Goal: Information Seeking & Learning: Learn about a topic

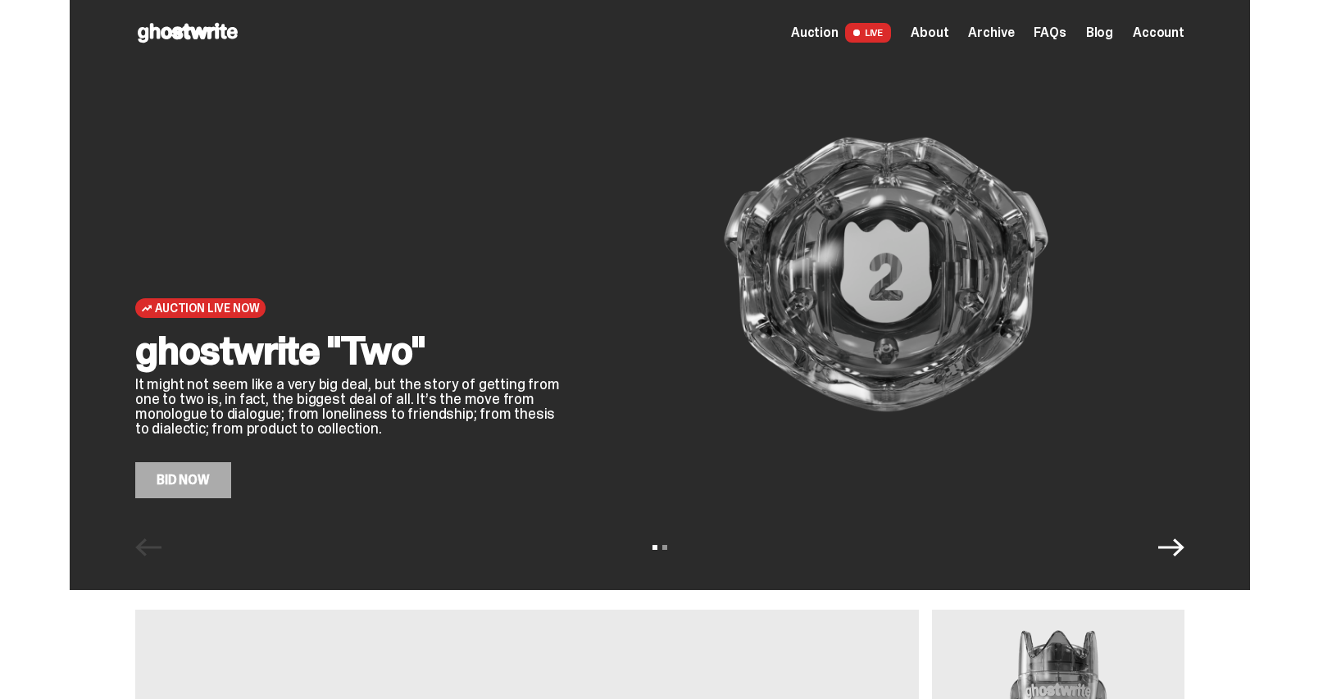
click at [1014, 39] on span "Archive" at bounding box center [991, 32] width 46 height 13
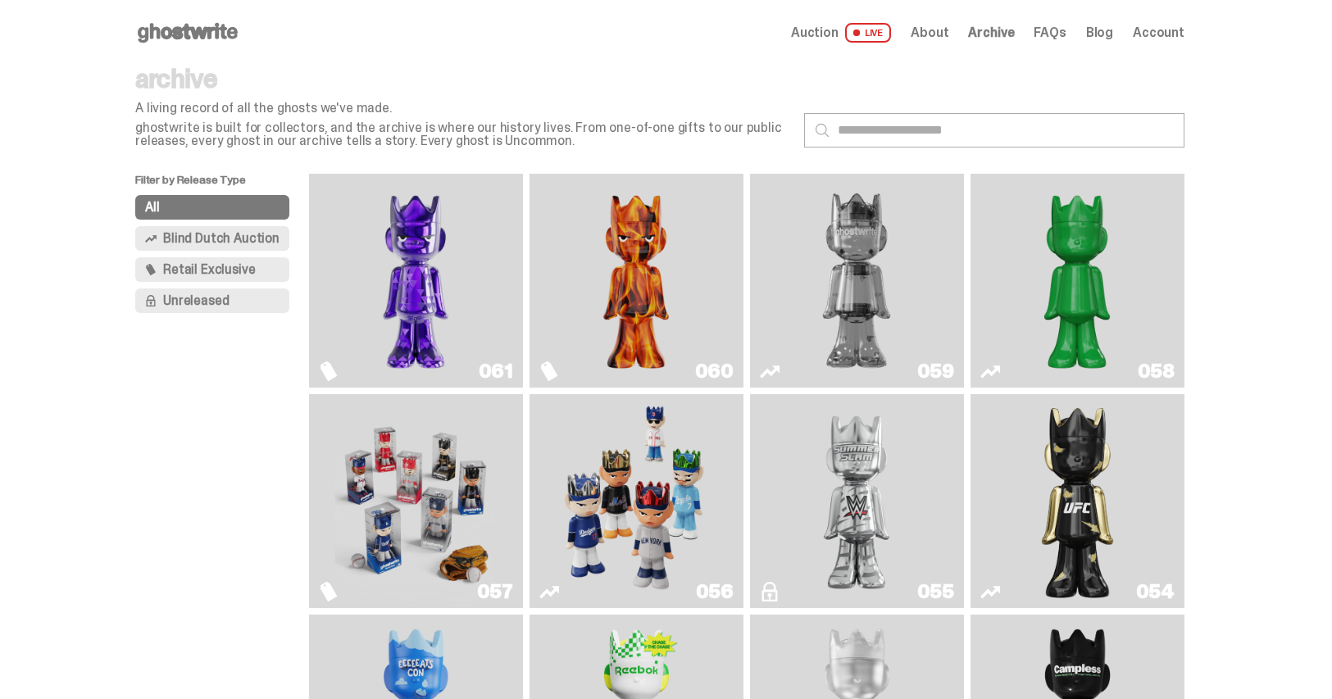
scroll to position [313, 0]
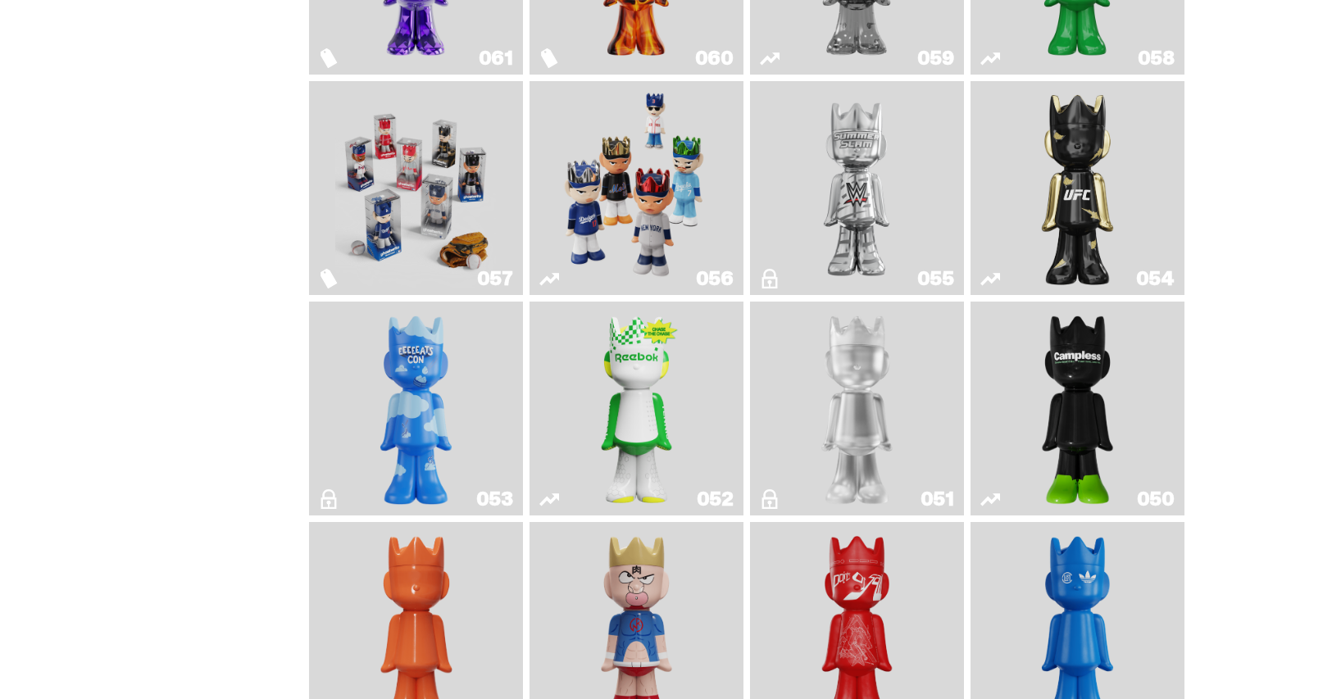
click at [855, 480] on img "LLLoyalty" at bounding box center [857, 408] width 87 height 201
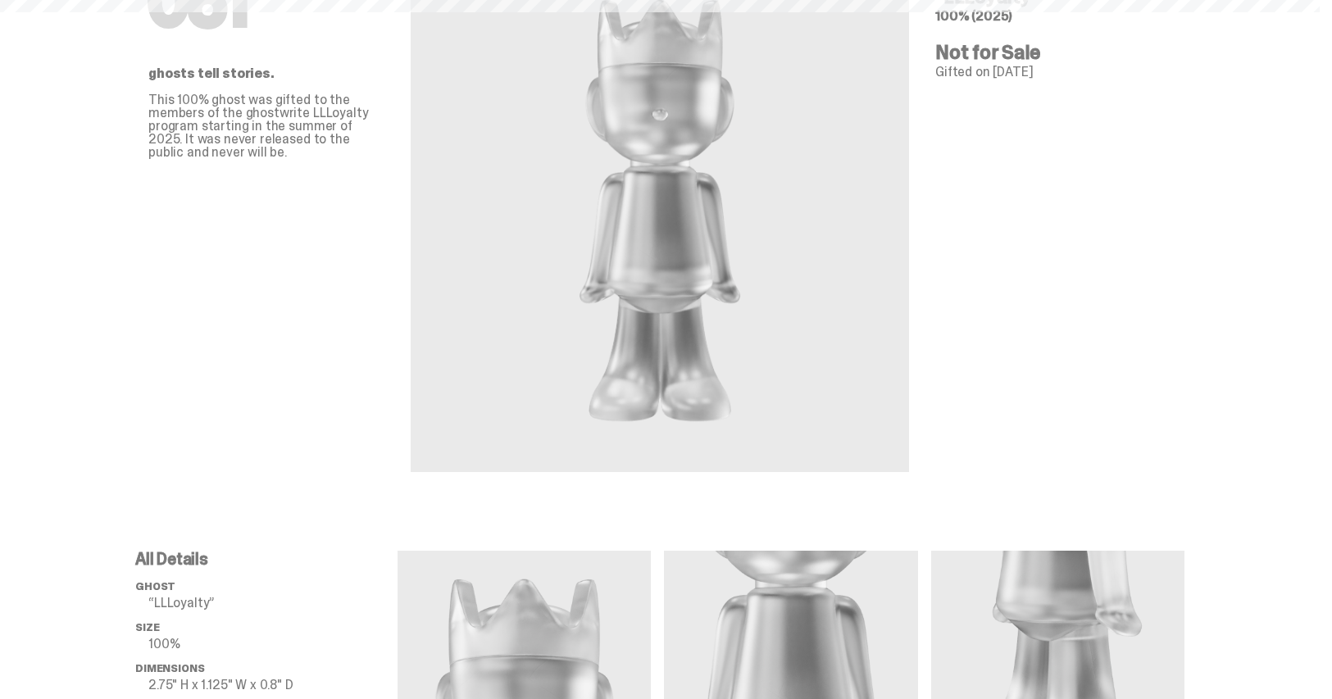
scroll to position [633, 0]
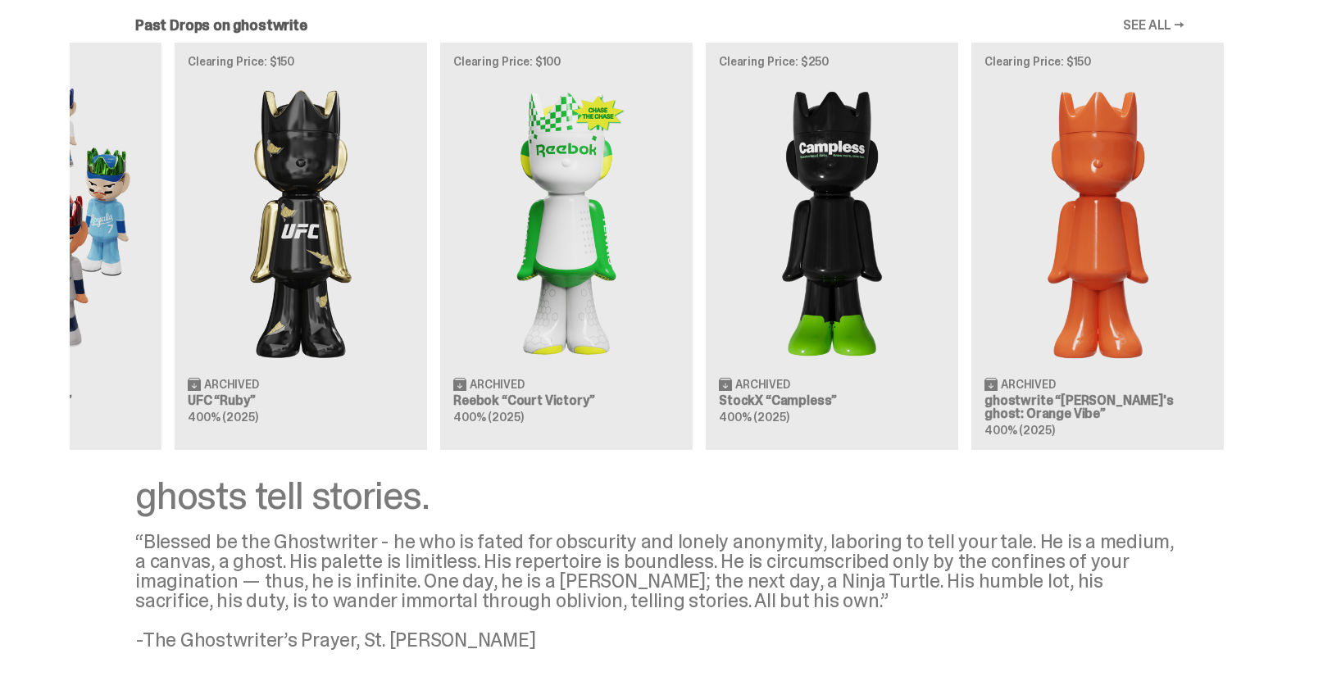
scroll to position [0, 531]
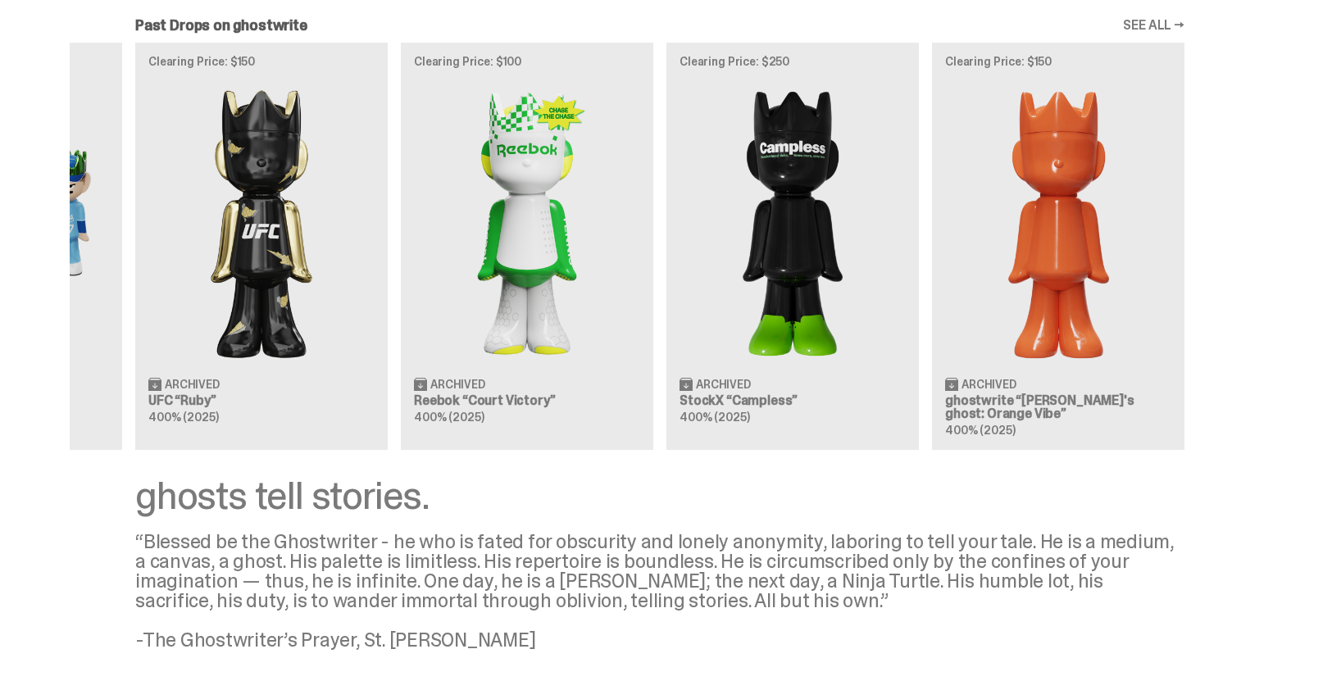
click at [411, 235] on article "Clearing Price: $100 Archived Reebok “Court Victory” 400% (2025)" at bounding box center [527, 246] width 252 height 407
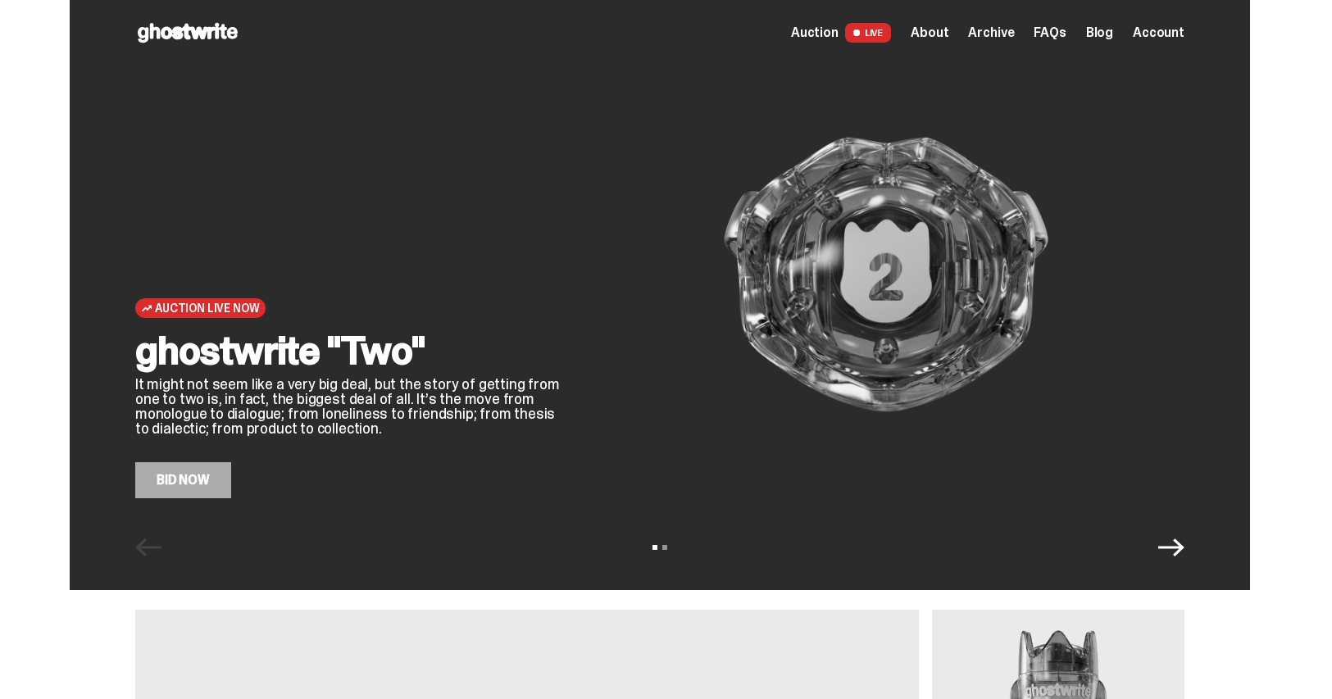
click at [993, 35] on span "Archive" at bounding box center [991, 32] width 46 height 13
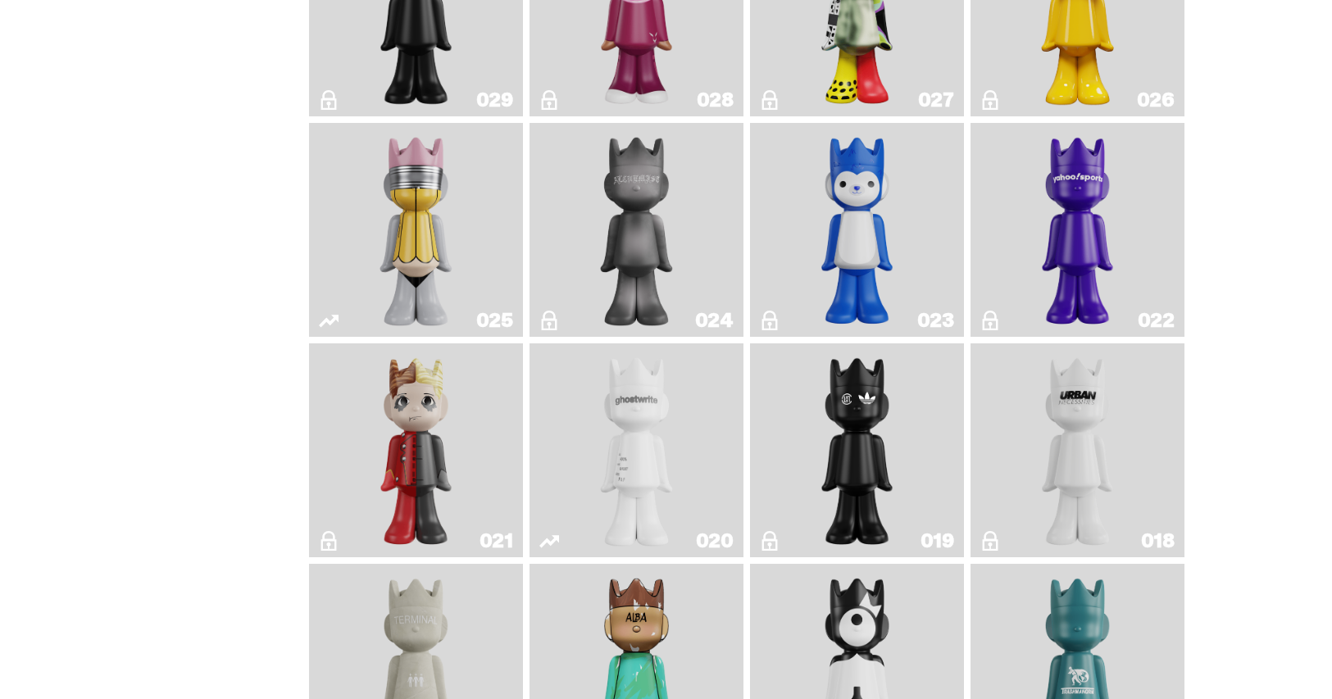
scroll to position [1877, 0]
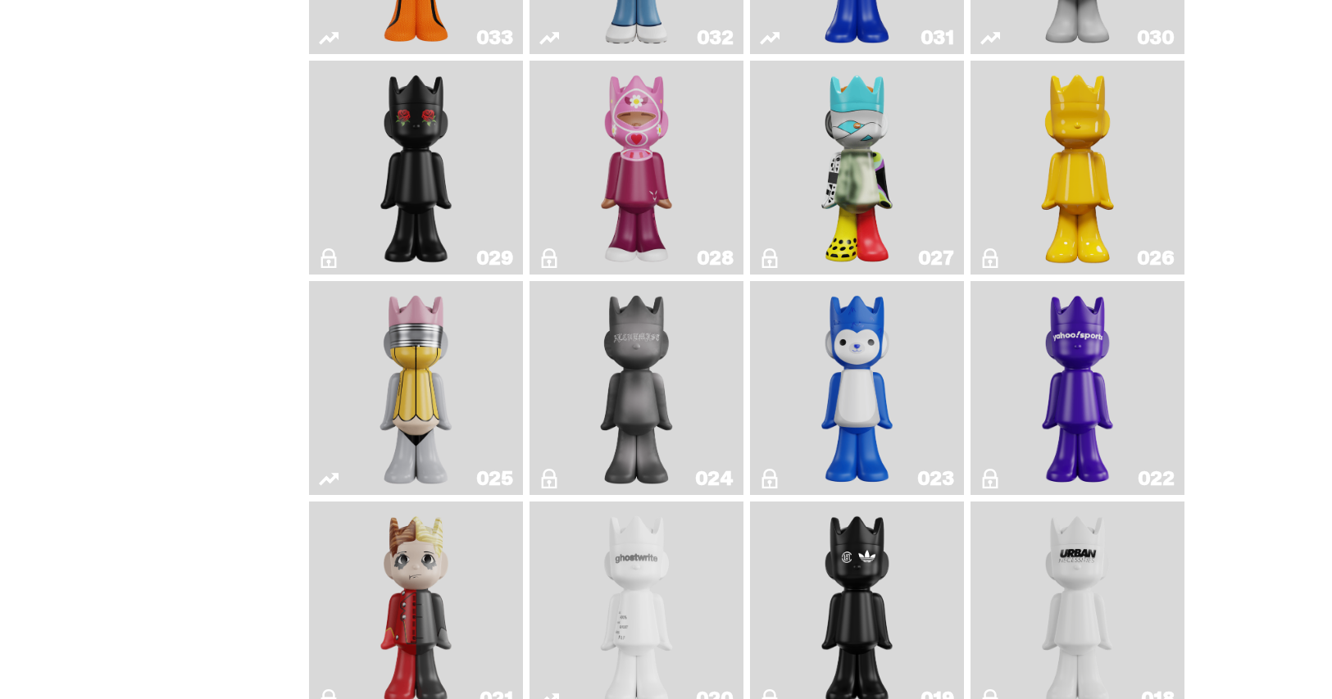
click at [1055, 226] on img "Schrödinger's ghost: New Dawn" at bounding box center [1077, 167] width 113 height 201
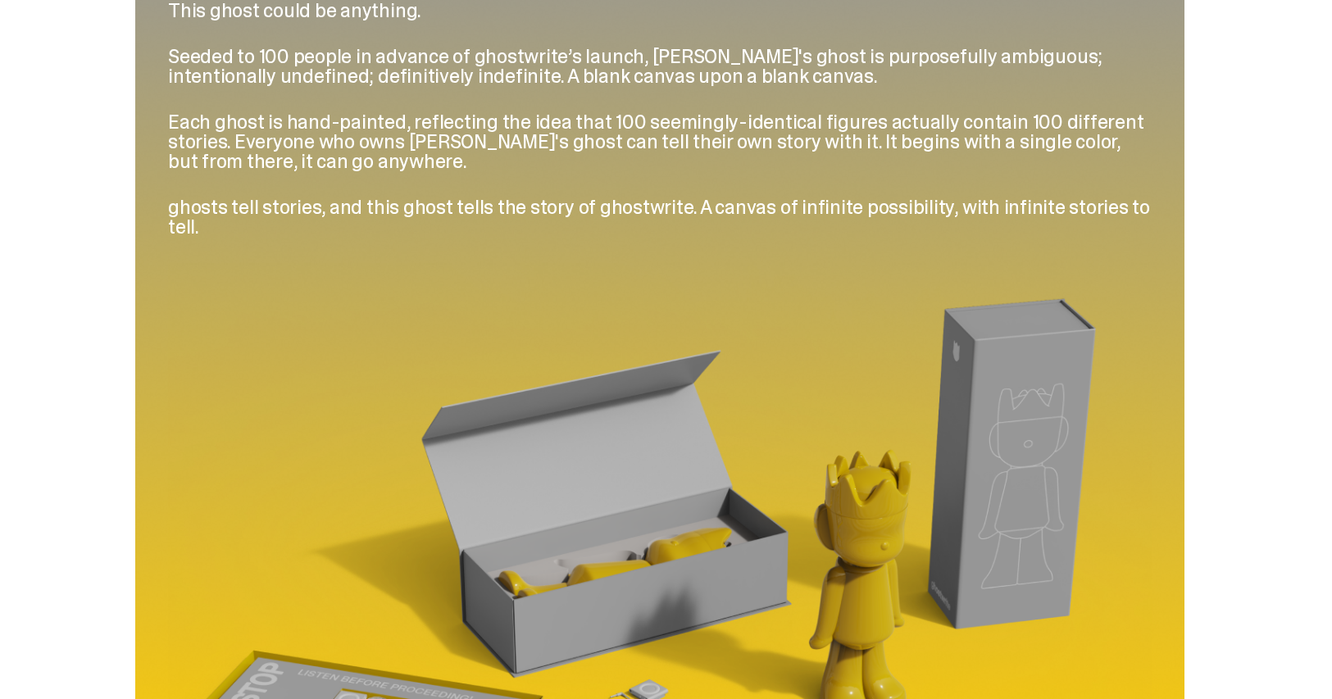
scroll to position [1573, 0]
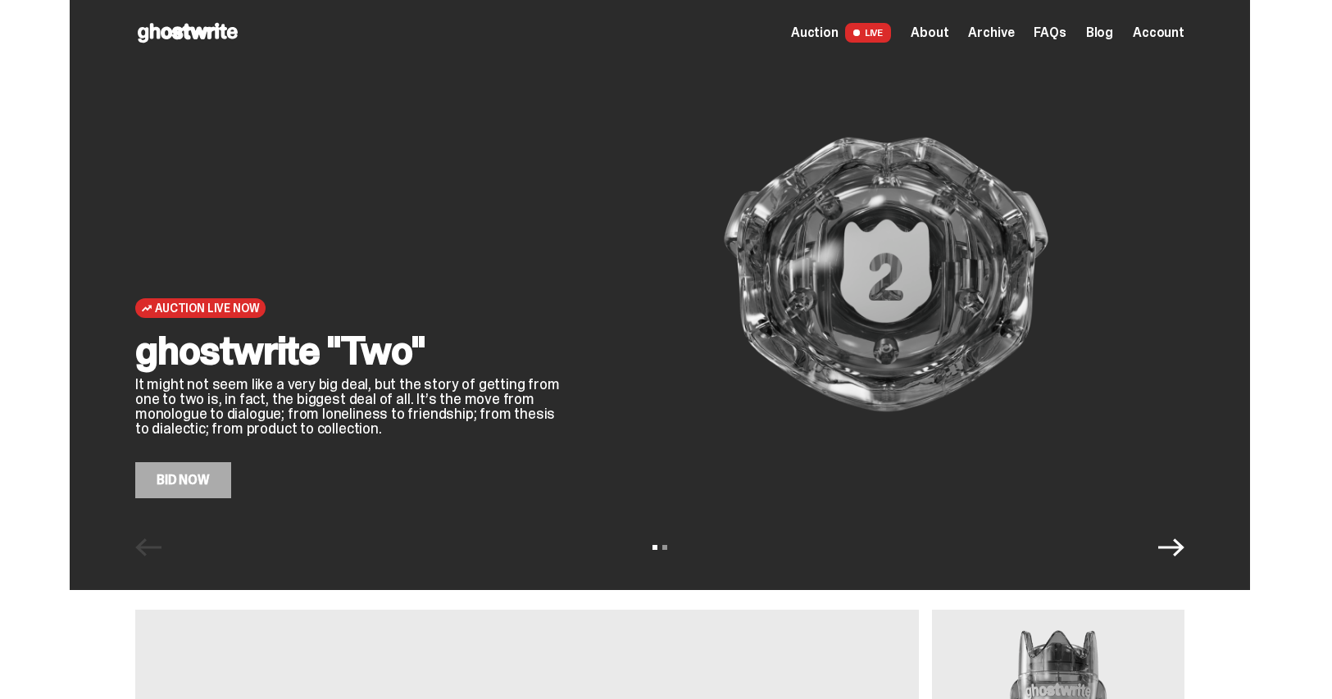
click at [892, 30] on span "LIVE" at bounding box center [868, 33] width 47 height 20
